Goal: Task Accomplishment & Management: Manage account settings

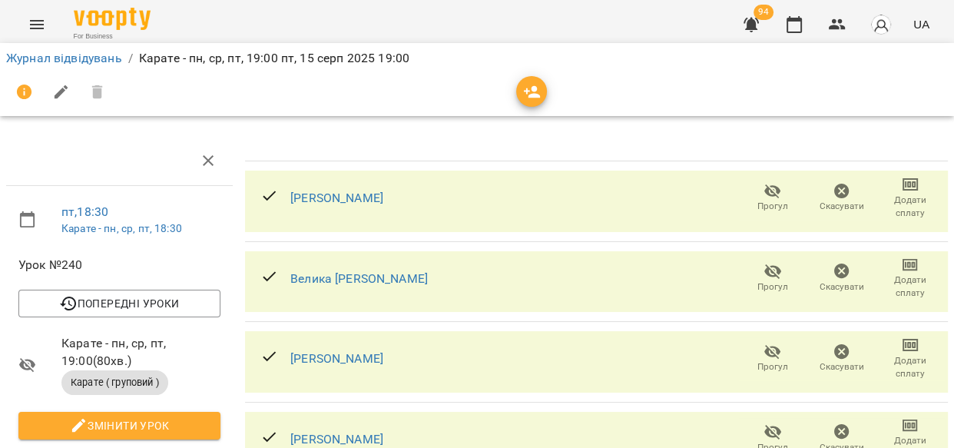
scroll to position [201, 0]
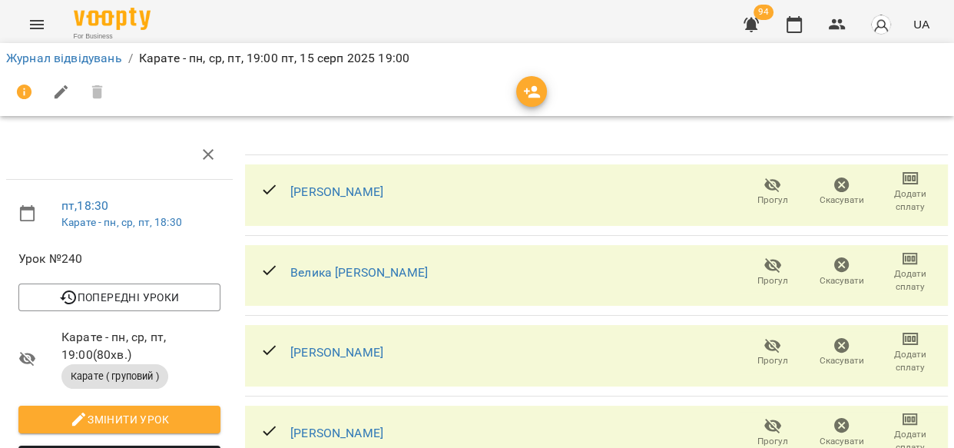
click at [31, 25] on icon "Menu" at bounding box center [37, 24] width 18 height 18
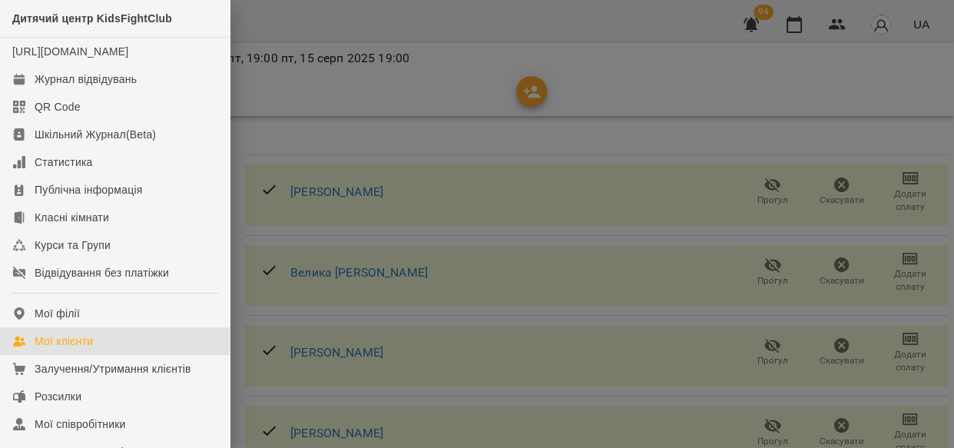
click at [67, 349] on div "Мої клієнти" at bounding box center [64, 340] width 58 height 15
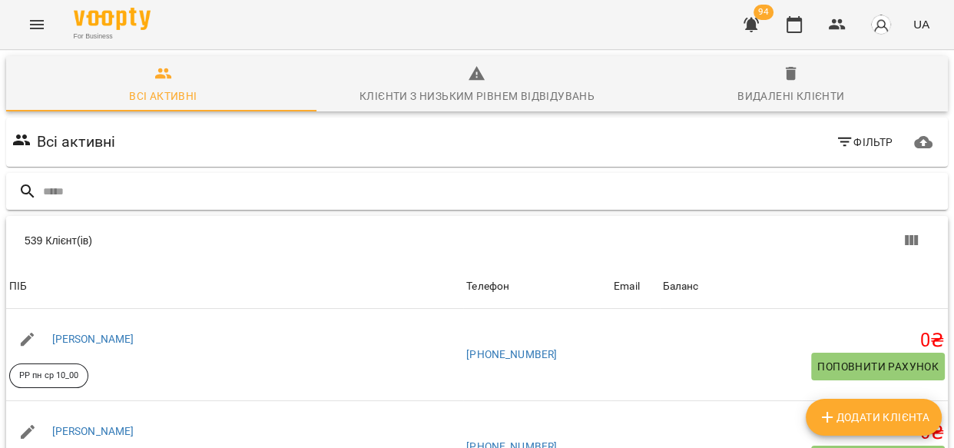
click at [140, 186] on input "text" at bounding box center [492, 191] width 899 height 25
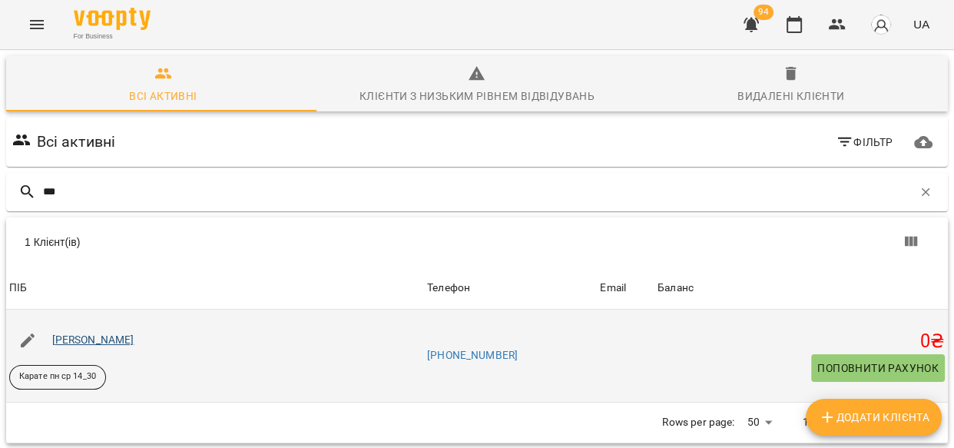
type input "***"
click at [88, 340] on link "Обух Іван" at bounding box center [93, 339] width 82 height 12
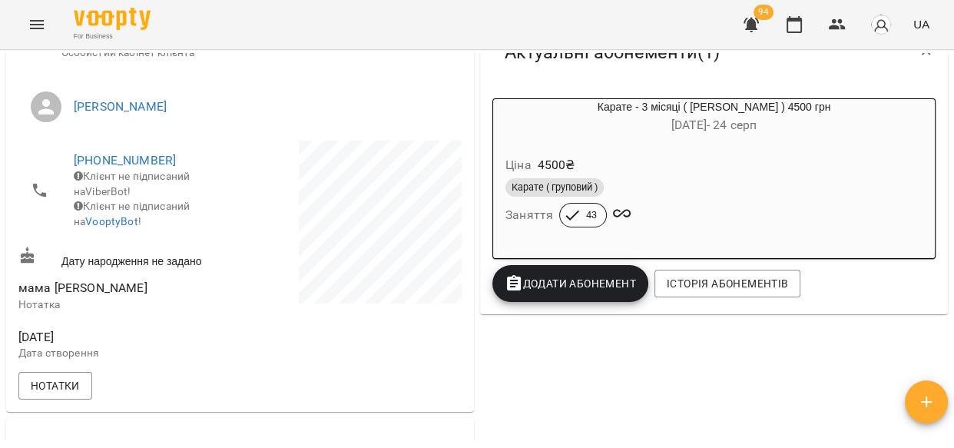
scroll to position [270, 0]
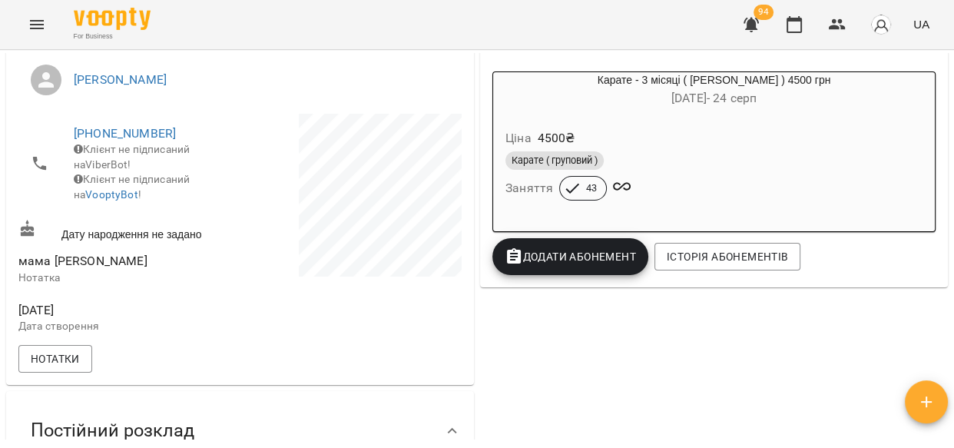
click at [610, 260] on span "Додати Абонемент" at bounding box center [570, 256] width 131 height 18
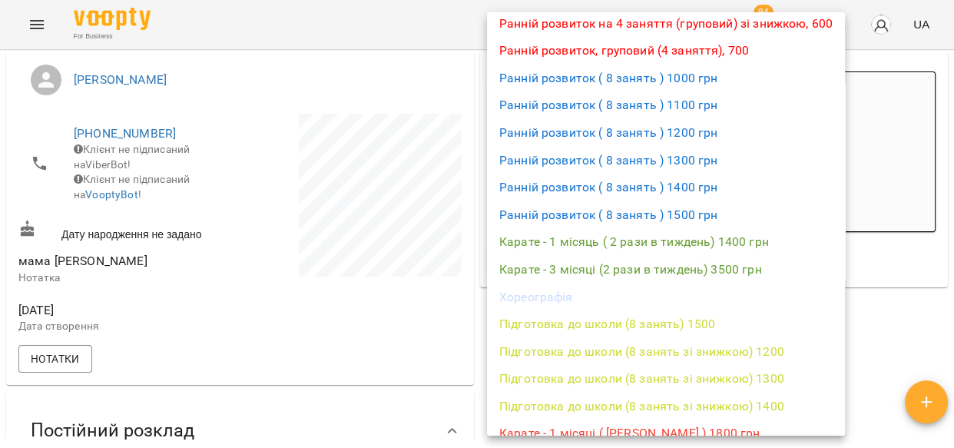
scroll to position [168, 0]
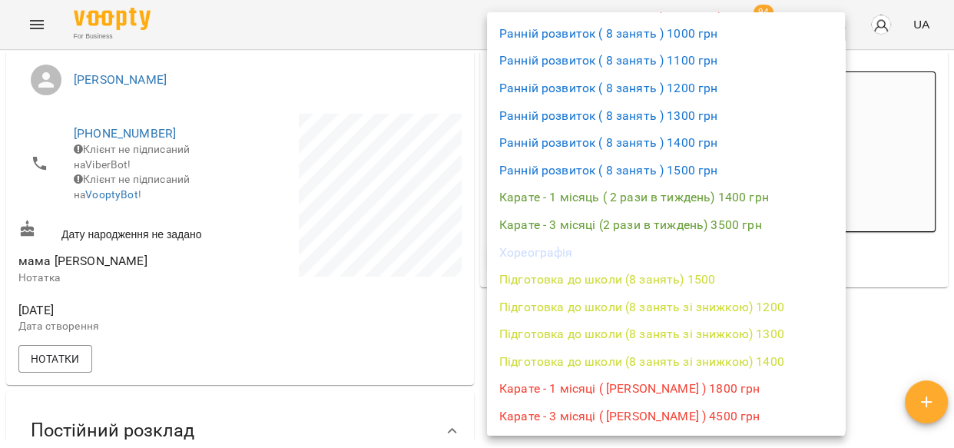
click at [698, 413] on li "Карате - 3 місяці ( Дмитро Мещерський ) 4500 грн" at bounding box center [666, 417] width 358 height 28
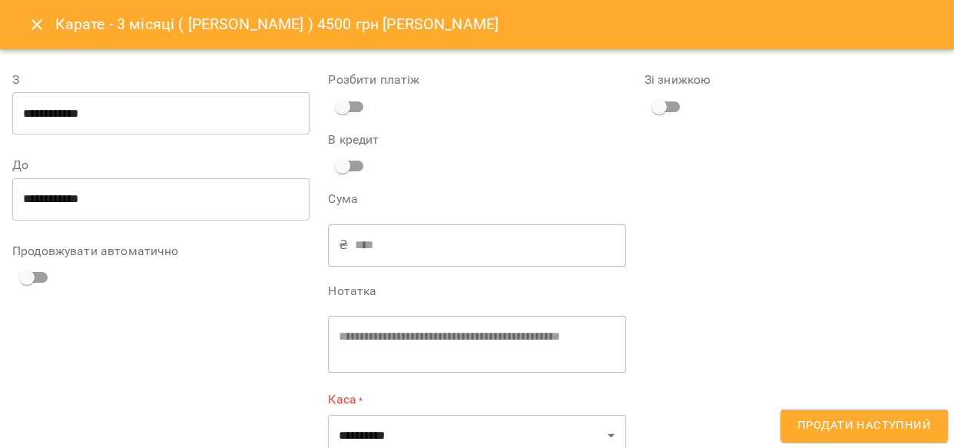
click at [80, 112] on input "**********" at bounding box center [160, 113] width 297 height 43
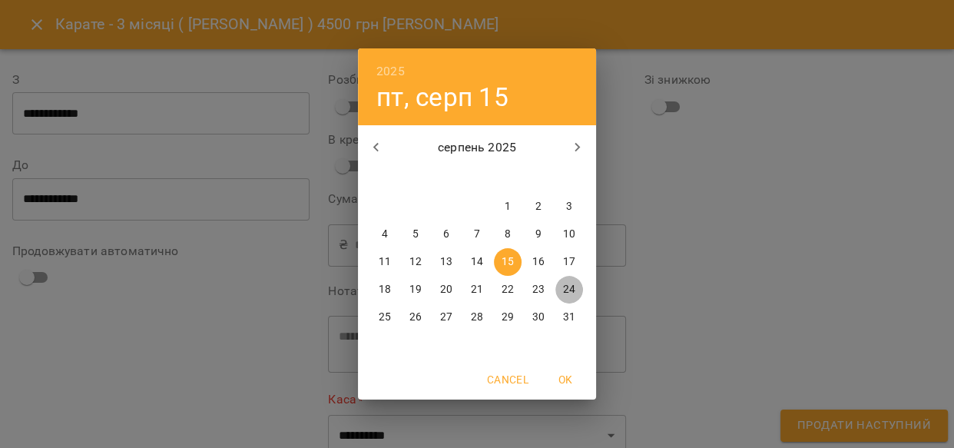
click at [569, 286] on p "24" at bounding box center [569, 289] width 12 height 15
type input "**********"
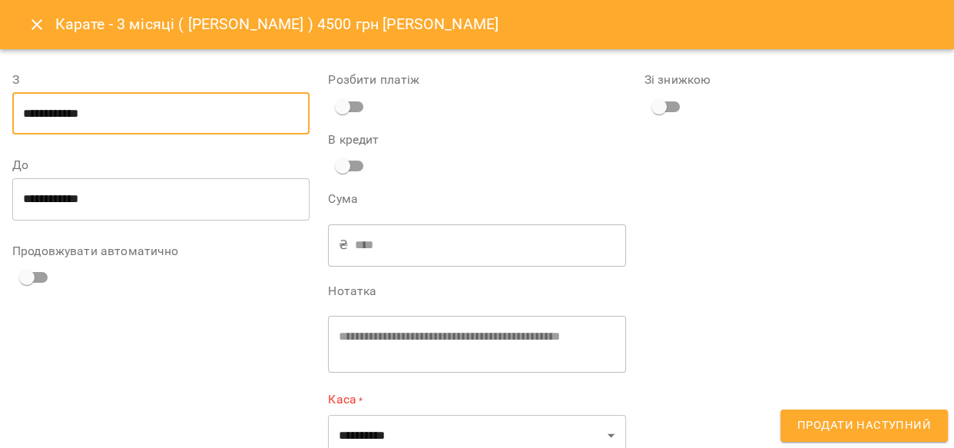
click at [47, 110] on input "**********" at bounding box center [160, 113] width 297 height 43
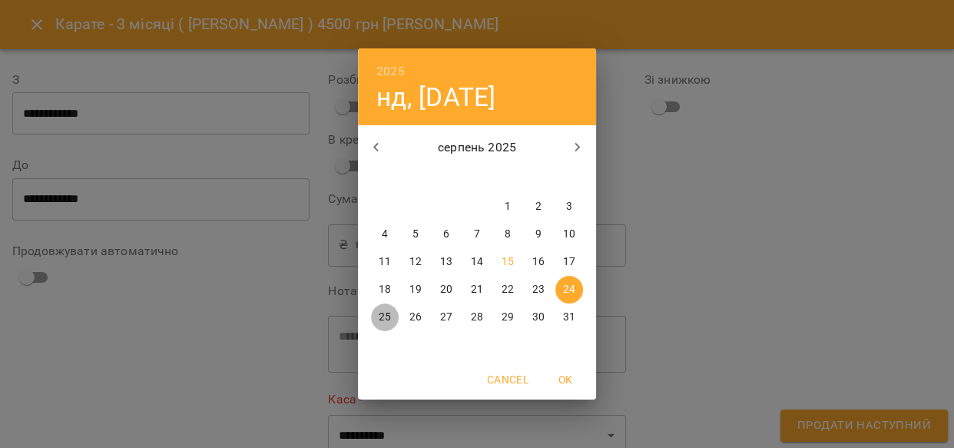
click at [381, 323] on p "25" at bounding box center [385, 317] width 12 height 15
type input "**********"
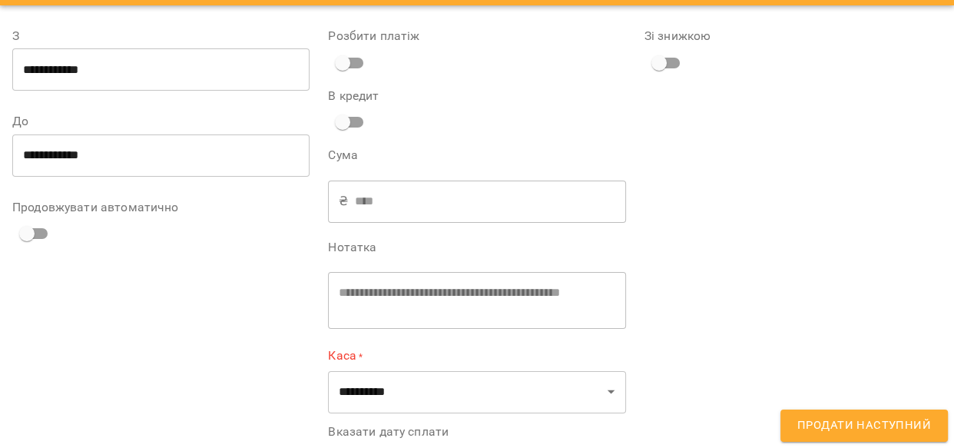
scroll to position [93, 0]
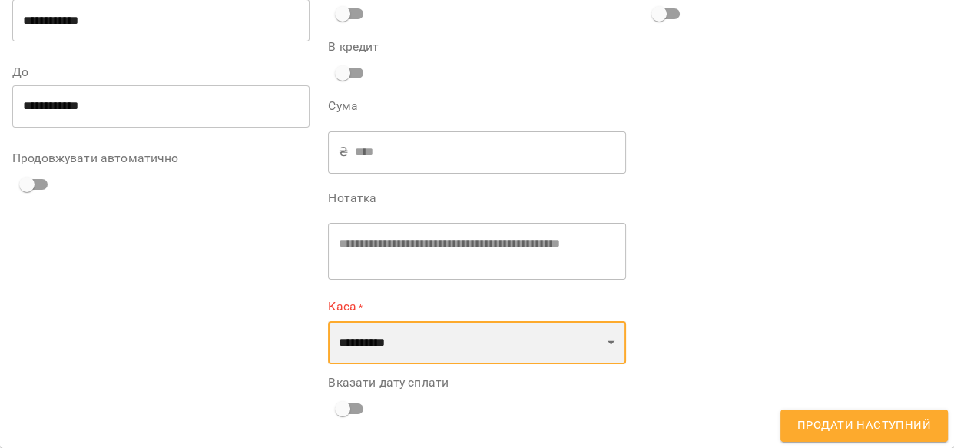
click at [599, 350] on select "**********" at bounding box center [476, 342] width 297 height 43
select select "****"
click at [328, 321] on select "**********" at bounding box center [476, 342] width 297 height 43
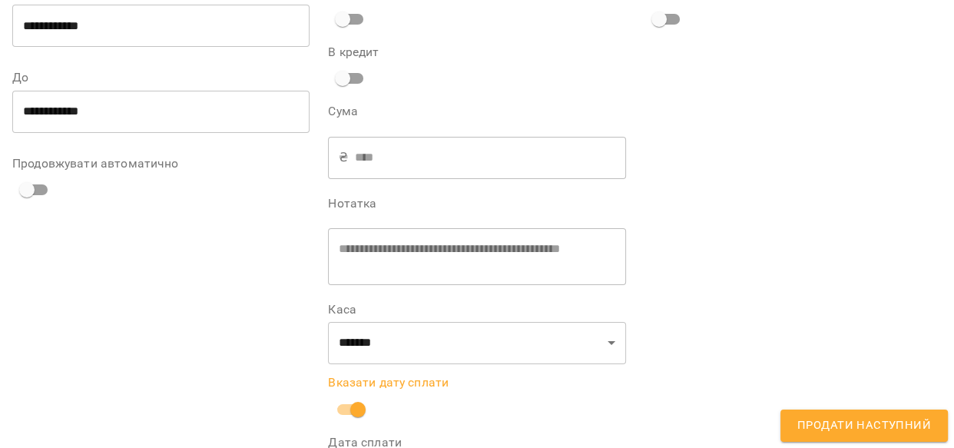
click at [798, 423] on button "Продати наступний" at bounding box center [865, 426] width 168 height 32
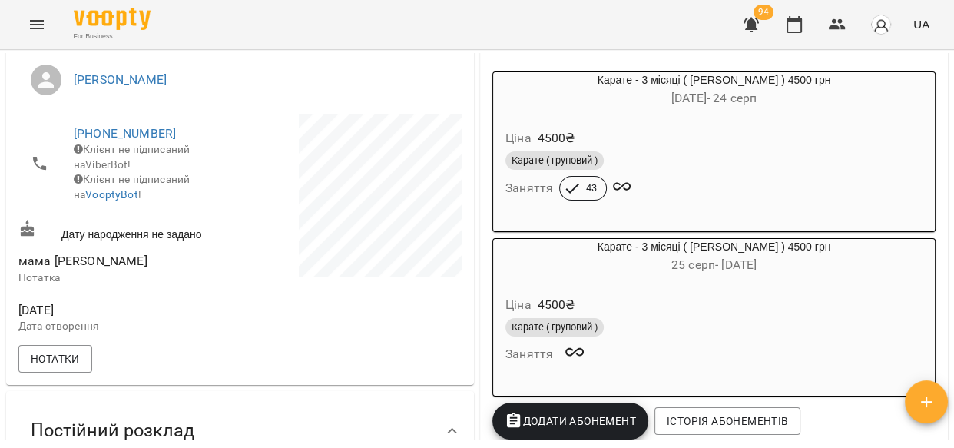
click at [36, 19] on icon "Menu" at bounding box center [37, 24] width 18 height 18
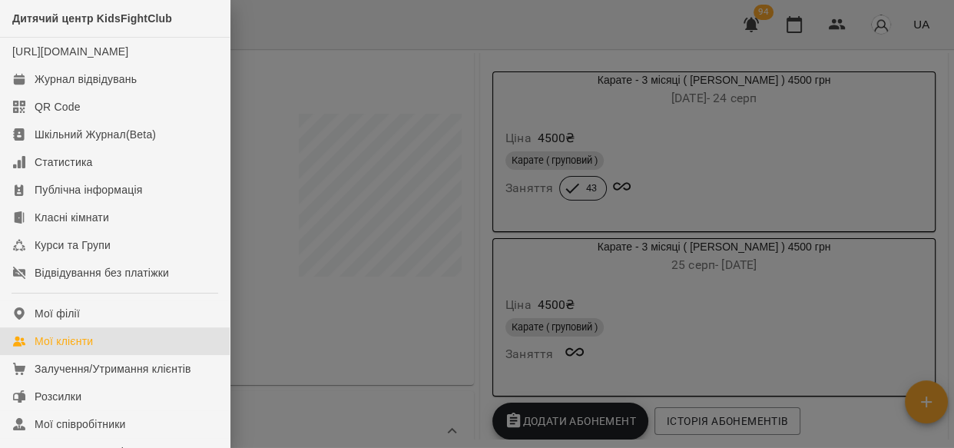
click at [63, 349] on div "Мої клієнти" at bounding box center [64, 340] width 58 height 15
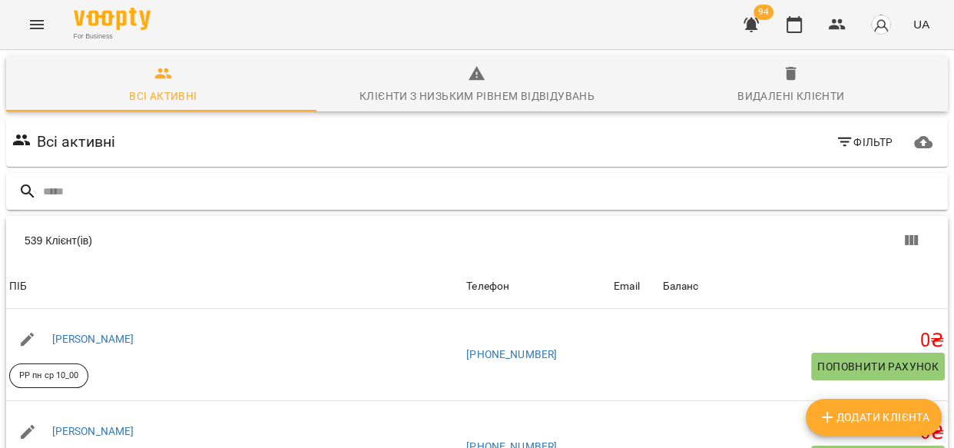
click at [138, 185] on input "text" at bounding box center [492, 191] width 899 height 25
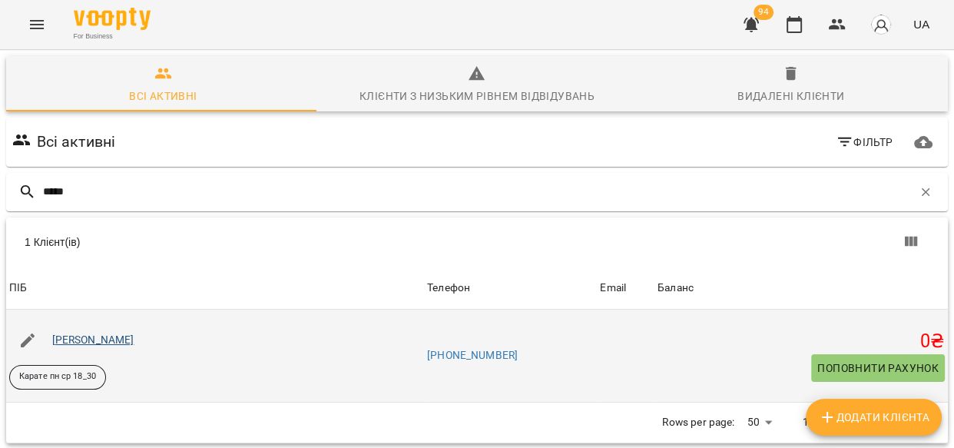
type input "*****"
click at [108, 339] on link "Волощук Макс" at bounding box center [93, 339] width 82 height 12
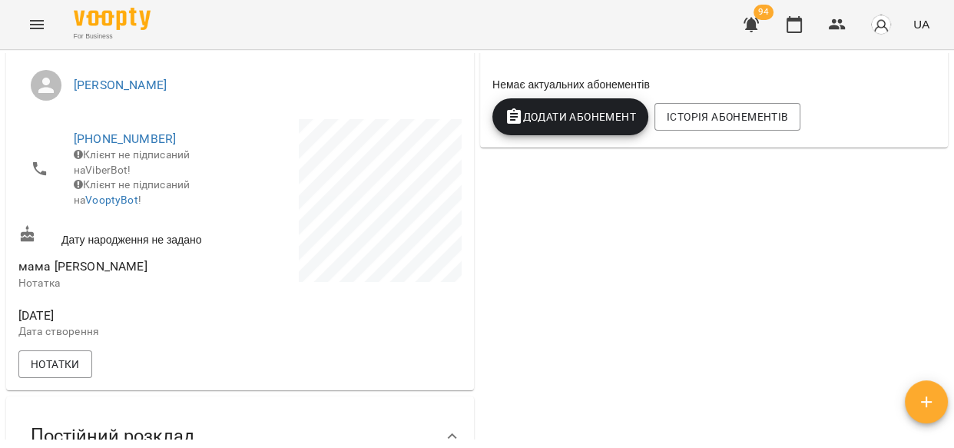
scroll to position [274, 0]
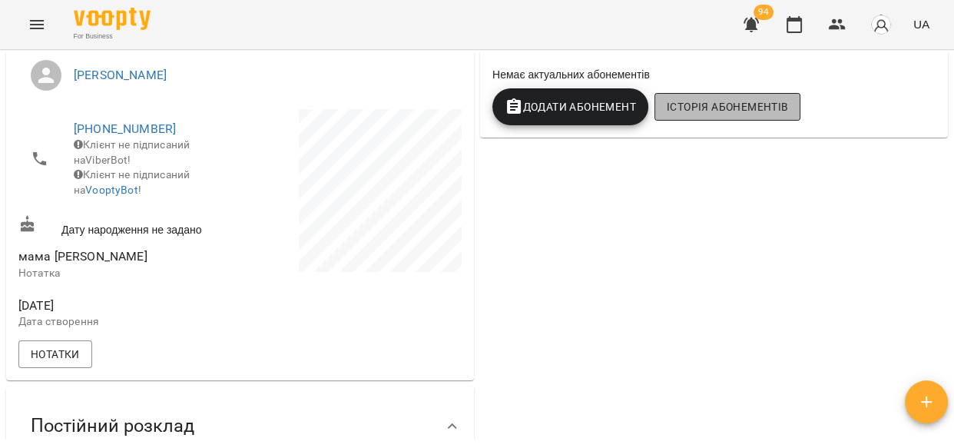
click at [761, 121] on button "Історія абонементів" at bounding box center [728, 107] width 146 height 28
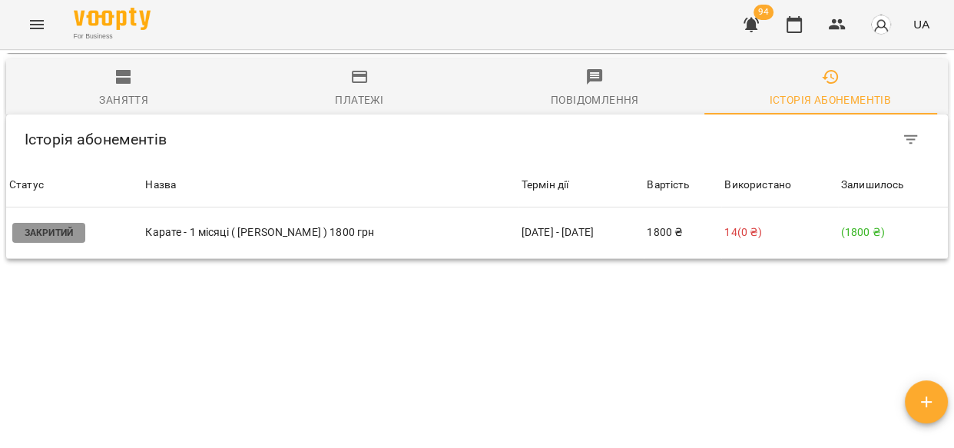
scroll to position [1269, 0]
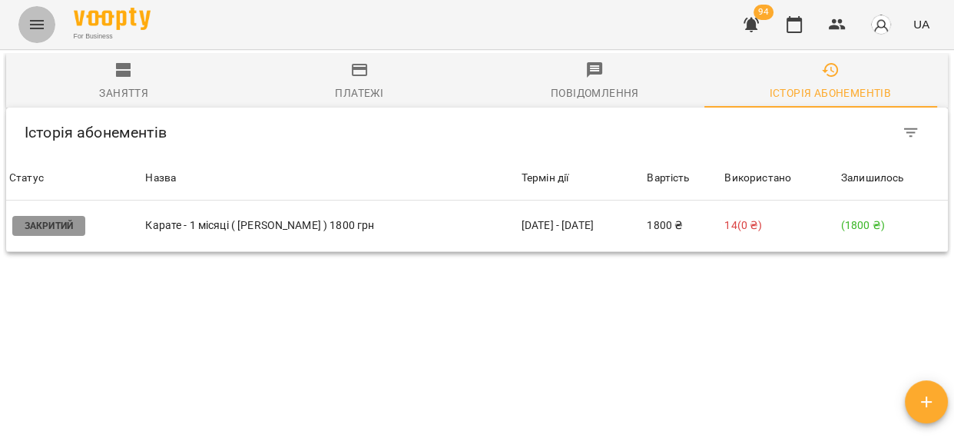
click at [32, 28] on icon "Menu" at bounding box center [37, 24] width 14 height 9
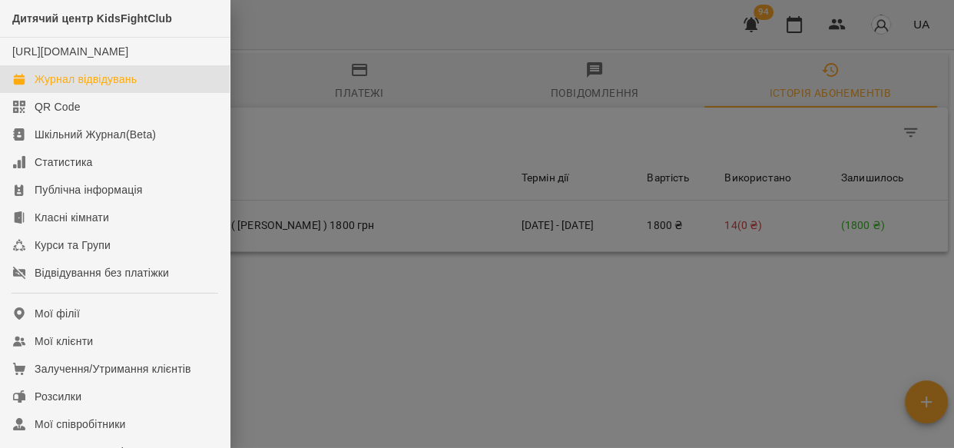
click at [181, 93] on link "Журнал відвідувань" at bounding box center [115, 79] width 230 height 28
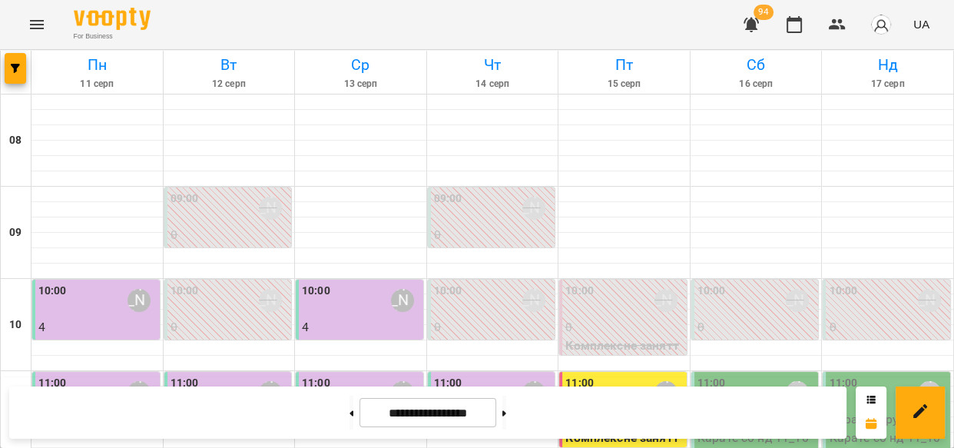
scroll to position [914, 0]
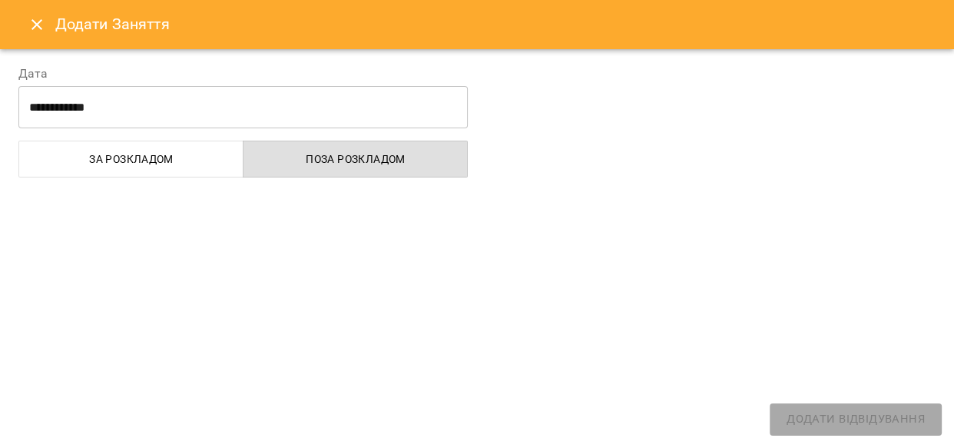
select select
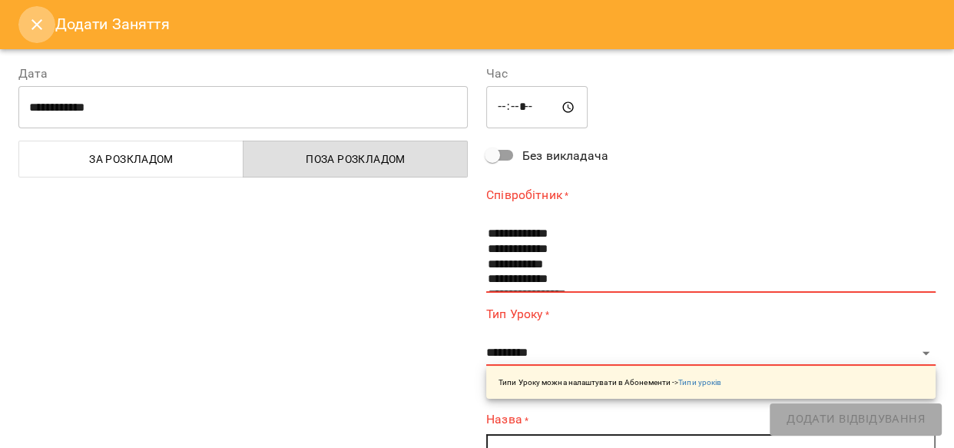
click at [36, 18] on icon "Close" at bounding box center [37, 24] width 18 height 18
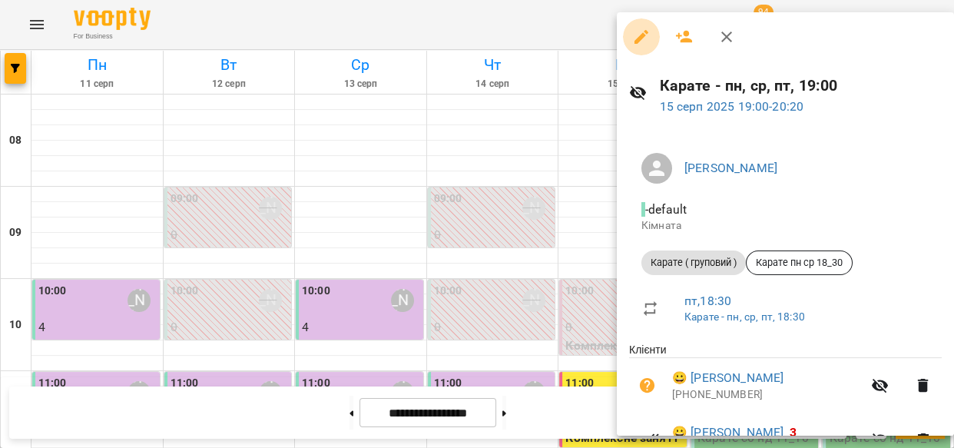
click at [645, 33] on icon "button" at bounding box center [641, 37] width 18 height 18
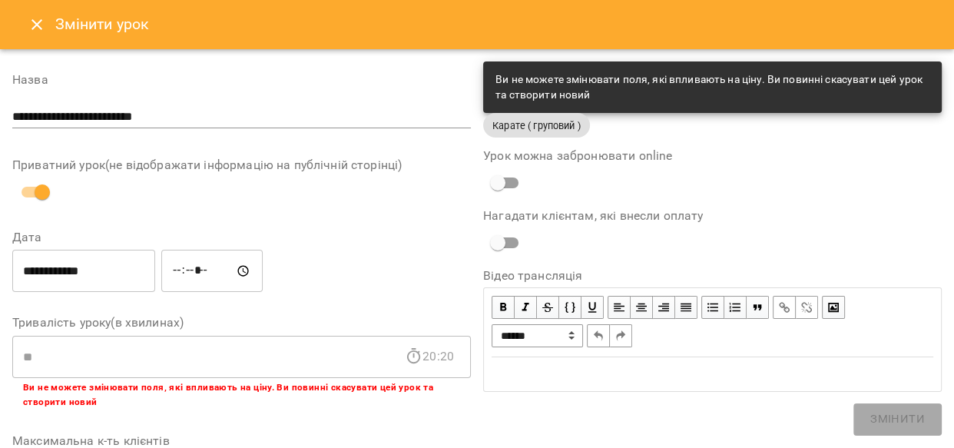
drag, startPoint x: 38, startPoint y: 21, endPoint x: 49, endPoint y: 24, distance: 11.2
click at [39, 21] on icon "Close" at bounding box center [37, 24] width 18 height 18
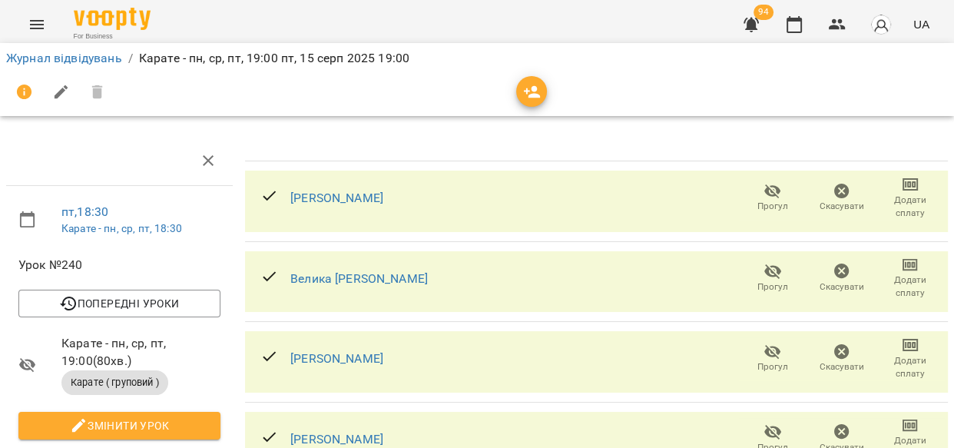
click at [764, 192] on icon "button" at bounding box center [773, 191] width 18 height 18
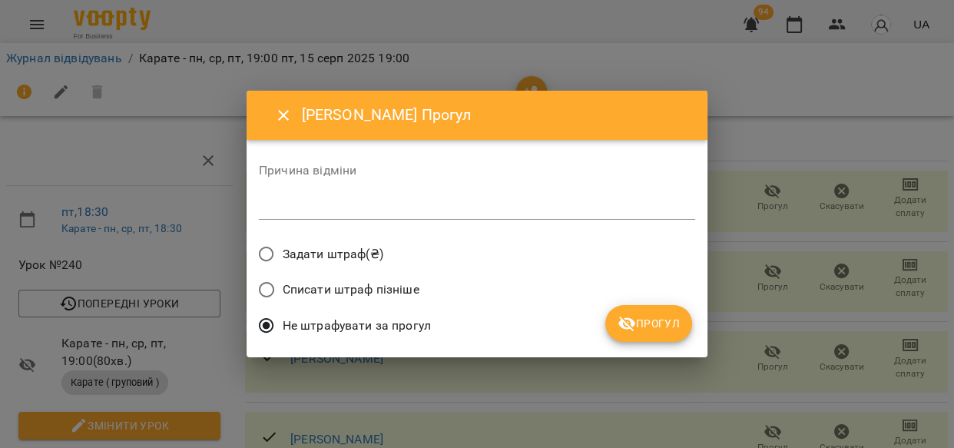
click at [639, 320] on span "Прогул" at bounding box center [649, 323] width 62 height 18
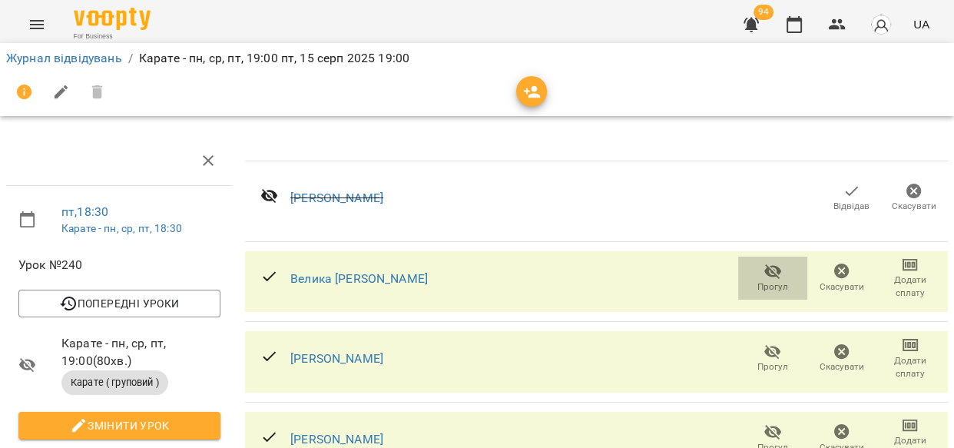
click at [765, 269] on icon "button" at bounding box center [773, 271] width 18 height 18
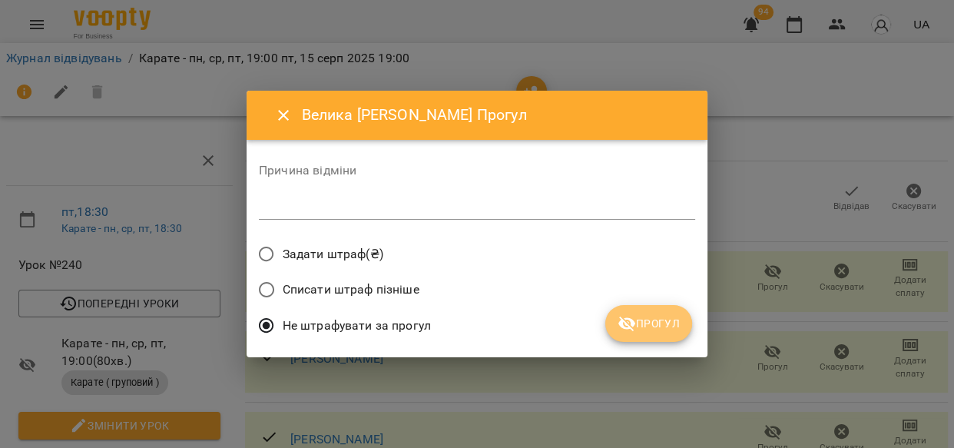
click at [621, 337] on button "Прогул" at bounding box center [649, 323] width 87 height 37
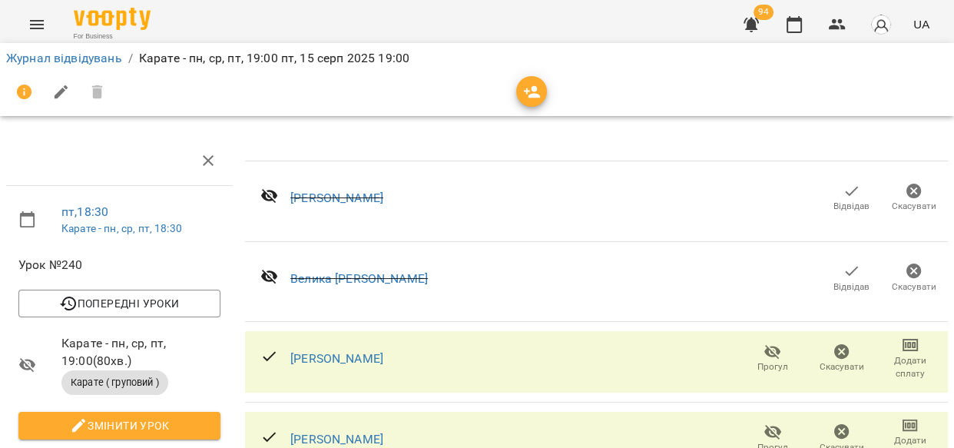
click at [766, 352] on icon "button" at bounding box center [773, 352] width 18 height 18
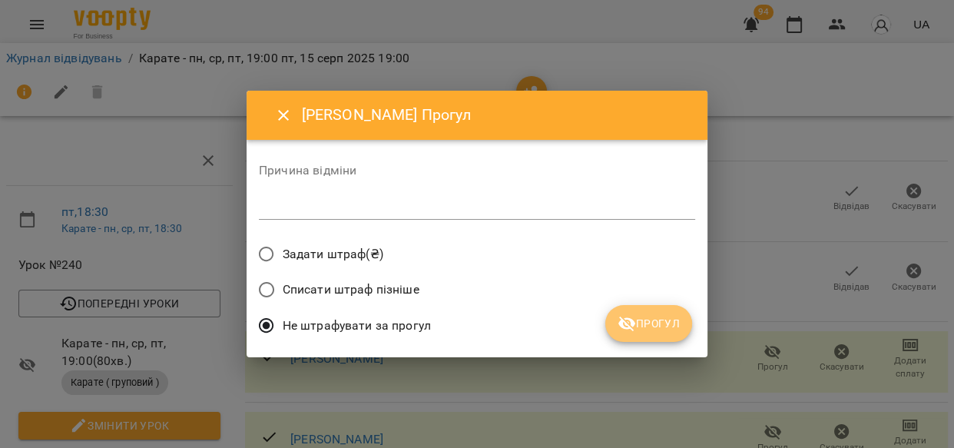
drag, startPoint x: 638, startPoint y: 323, endPoint x: 648, endPoint y: 324, distance: 10.0
click at [639, 323] on span "Прогул" at bounding box center [649, 323] width 62 height 18
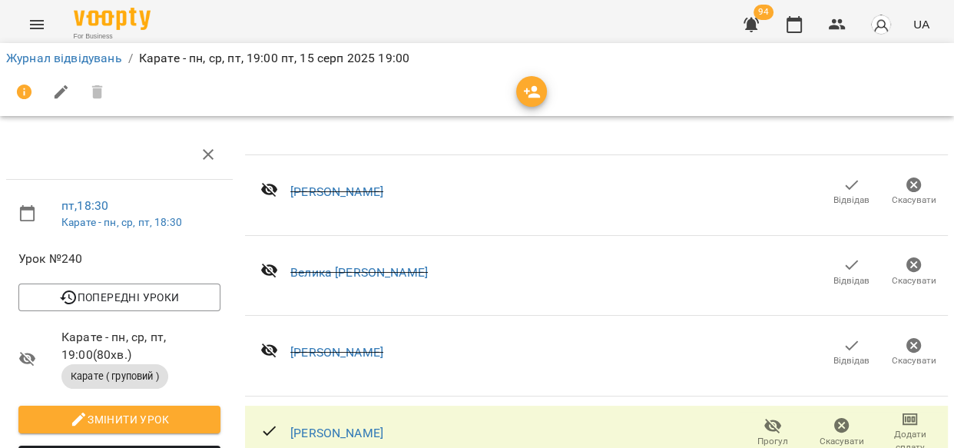
scroll to position [243, 0]
click at [764, 416] on icon "button" at bounding box center [773, 425] width 18 height 18
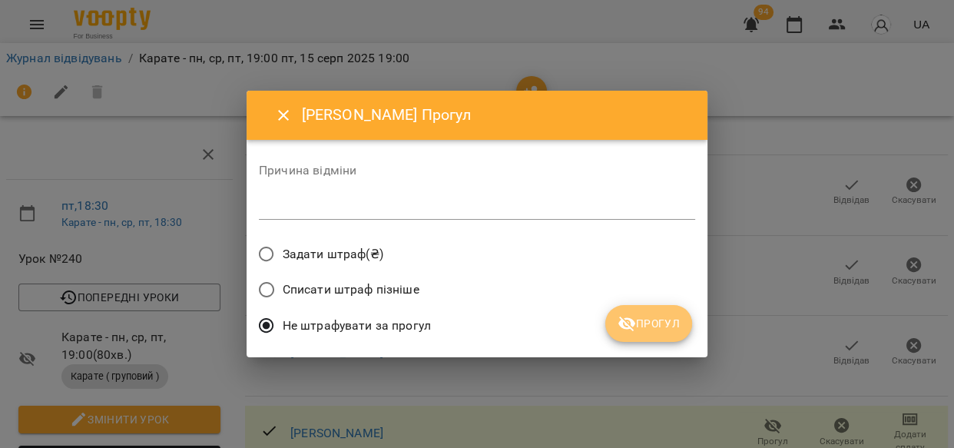
click at [656, 318] on span "Прогул" at bounding box center [649, 323] width 62 height 18
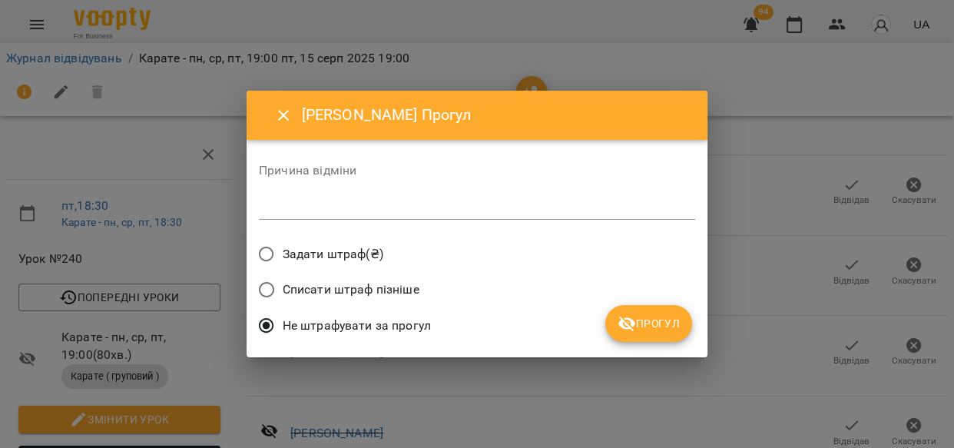
click at [663, 332] on span "Прогул" at bounding box center [649, 323] width 62 height 18
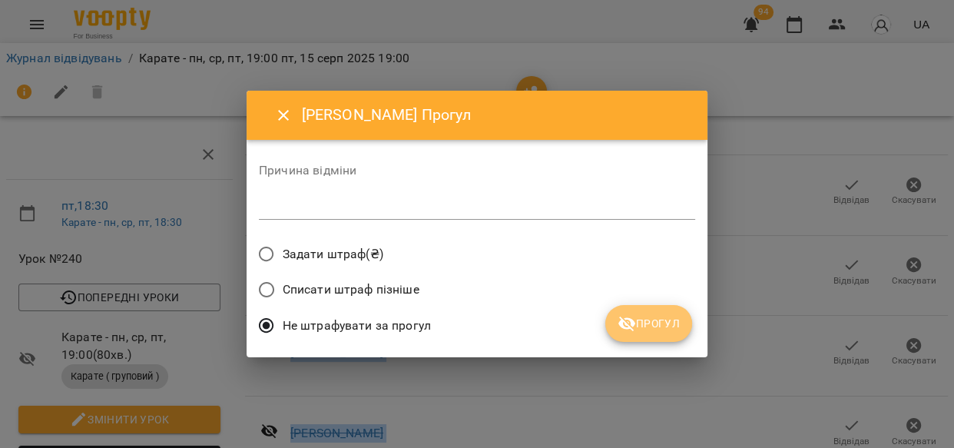
drag, startPoint x: 668, startPoint y: 330, endPoint x: 675, endPoint y: 326, distance: 7.9
click at [668, 329] on span "Прогул" at bounding box center [649, 323] width 62 height 18
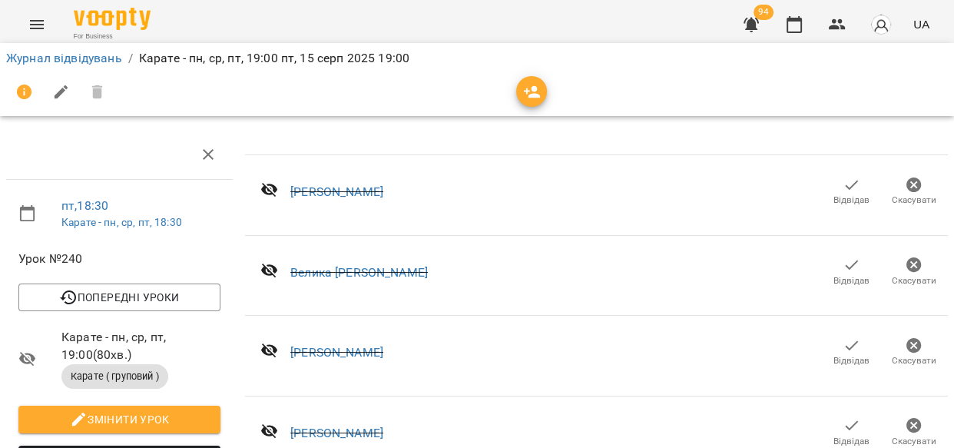
scroll to position [429, 0]
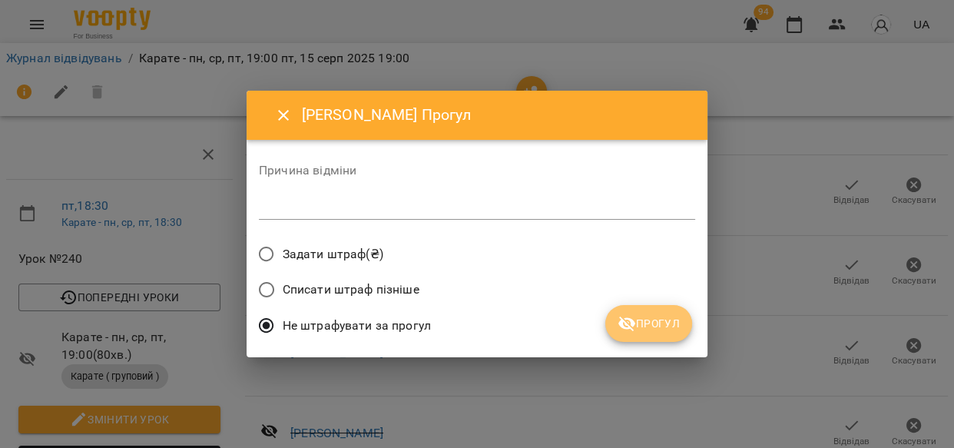
click at [623, 333] on button "Прогул" at bounding box center [649, 323] width 87 height 37
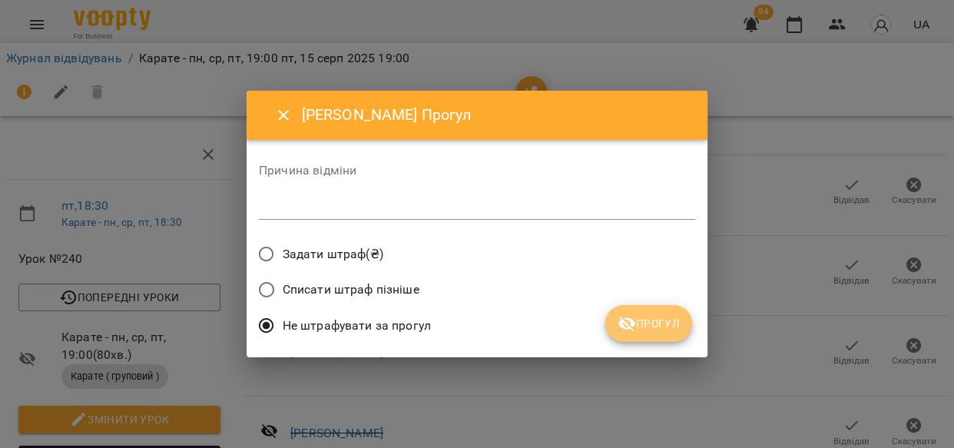
click at [658, 312] on button "Прогул" at bounding box center [649, 323] width 87 height 37
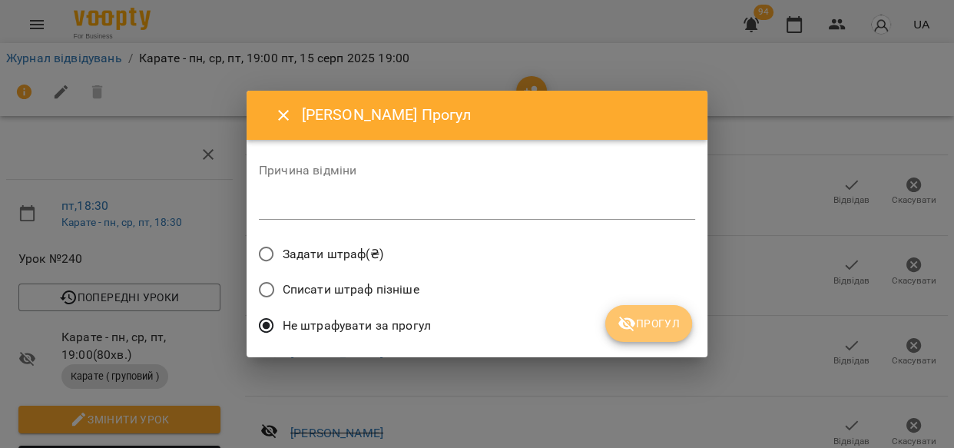
drag, startPoint x: 654, startPoint y: 318, endPoint x: 773, endPoint y: 320, distance: 119.1
click at [666, 322] on span "Прогул" at bounding box center [649, 323] width 62 height 18
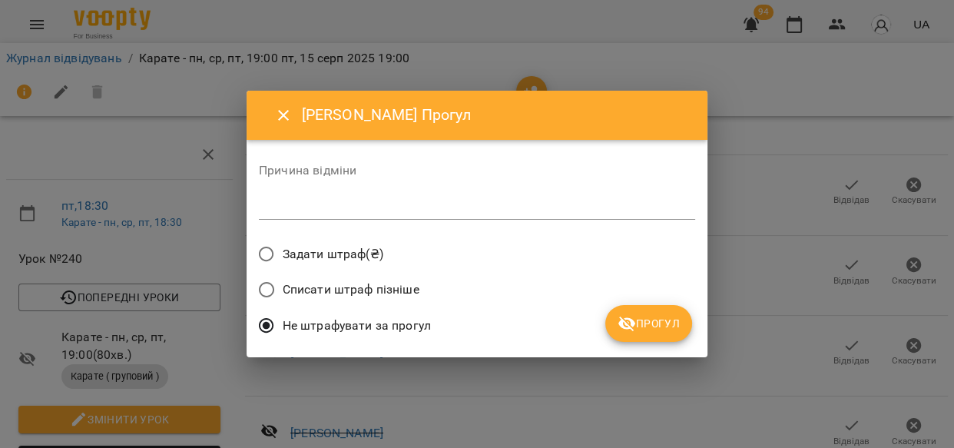
drag, startPoint x: 626, startPoint y: 323, endPoint x: 675, endPoint y: 334, distance: 49.8
click at [629, 323] on icon "submit" at bounding box center [627, 323] width 18 height 18
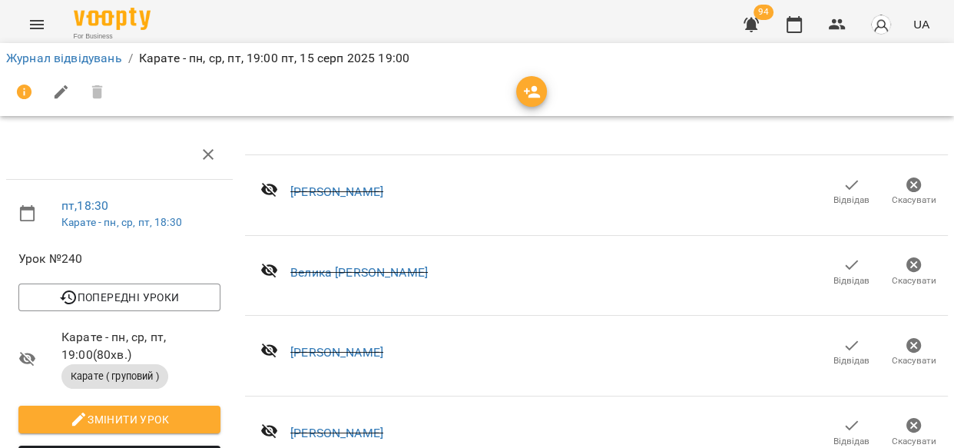
scroll to position [1216, 0]
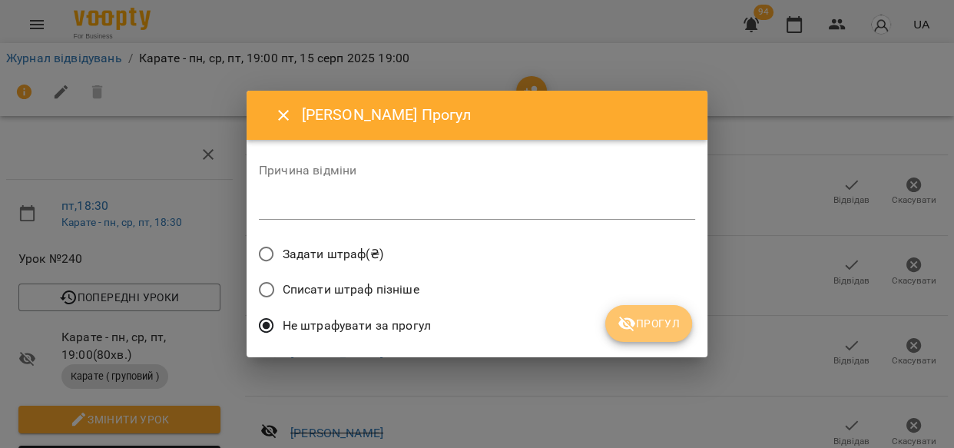
click at [672, 314] on span "Прогул" at bounding box center [649, 323] width 62 height 18
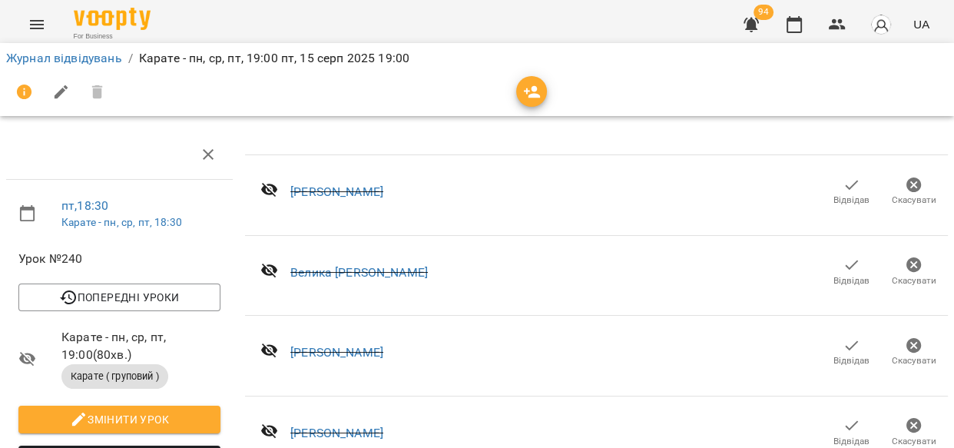
scroll to position [1560, 0]
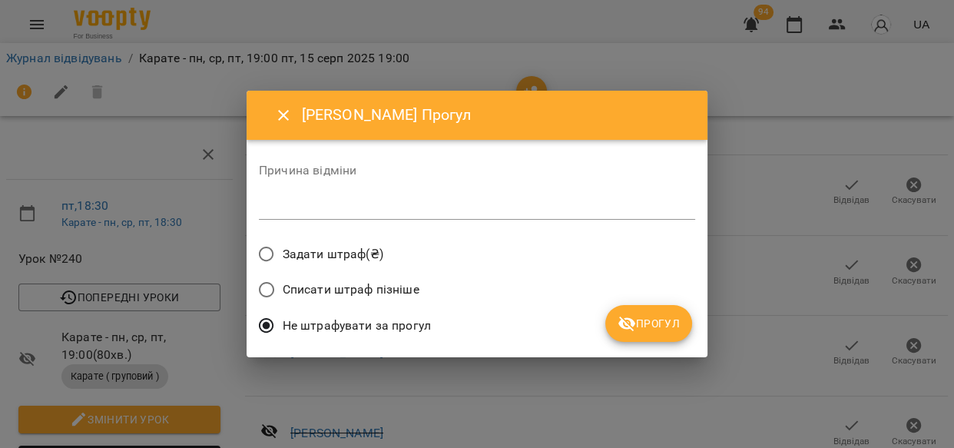
click at [648, 334] on button "Прогул" at bounding box center [649, 323] width 87 height 37
click at [648, 334] on div "Не штрафувати за прогул" at bounding box center [477, 328] width 436 height 36
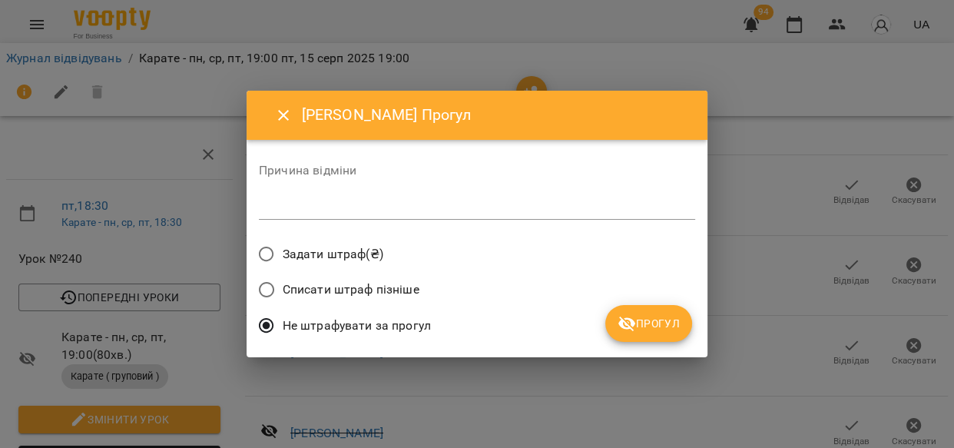
click at [644, 315] on span "Прогул" at bounding box center [649, 323] width 62 height 18
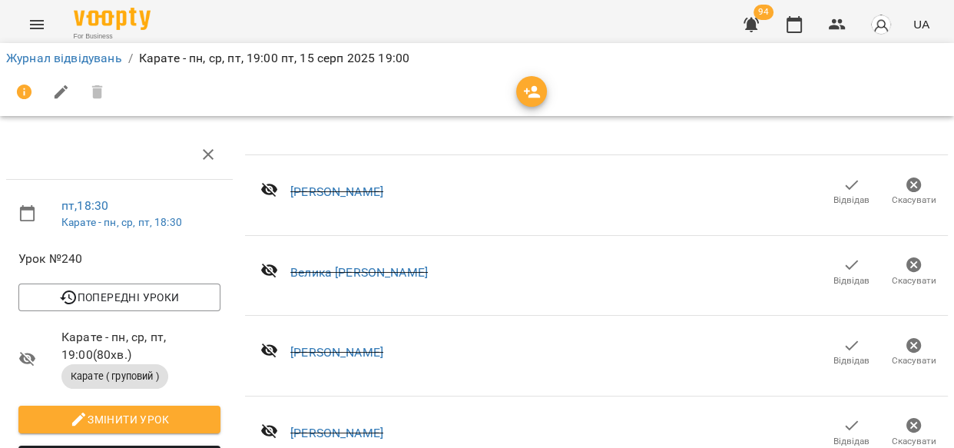
scroll to position [1609, 0]
click at [77, 54] on link "Журнал відвідувань" at bounding box center [64, 58] width 116 height 15
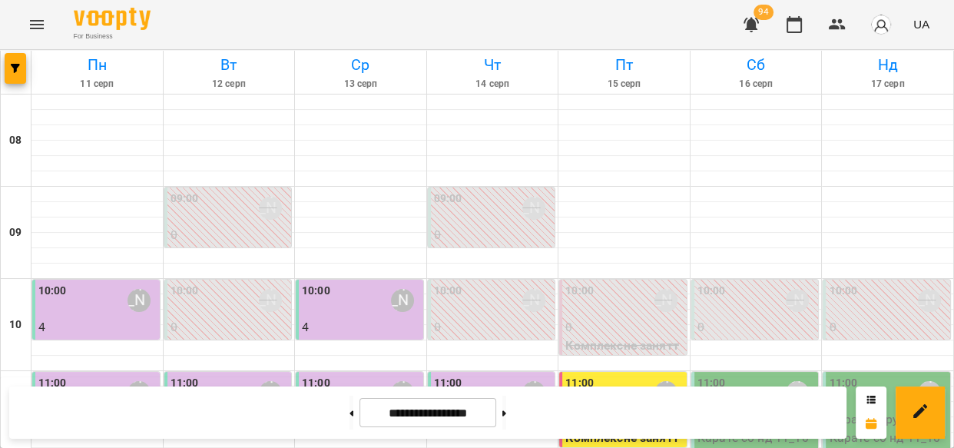
scroll to position [854, 0]
click at [748, 21] on icon "button" at bounding box center [751, 24] width 18 height 18
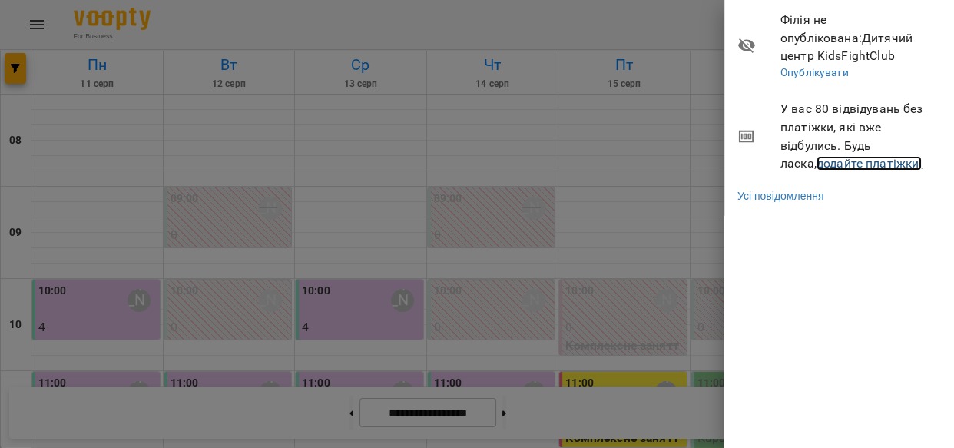
click at [819, 157] on link "додайте платіжки!" at bounding box center [870, 163] width 106 height 15
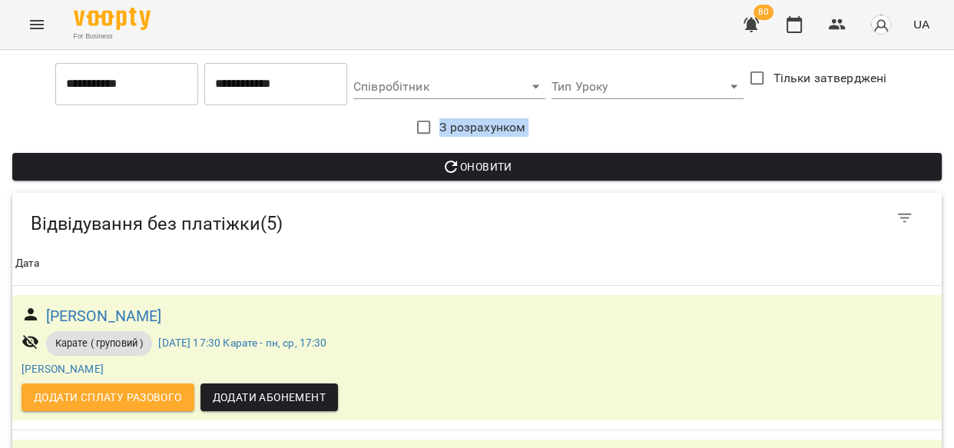
click at [936, 87] on div "**********" at bounding box center [477, 121] width 942 height 131
click at [874, 24] on img "button" at bounding box center [882, 25] width 22 height 22
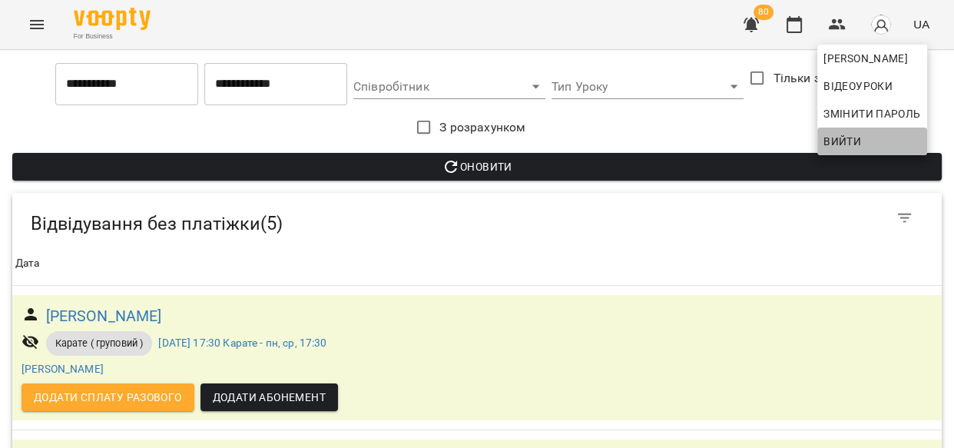
click at [858, 138] on span "Вийти" at bounding box center [843, 141] width 38 height 18
